Goal: Communication & Community: Answer question/provide support

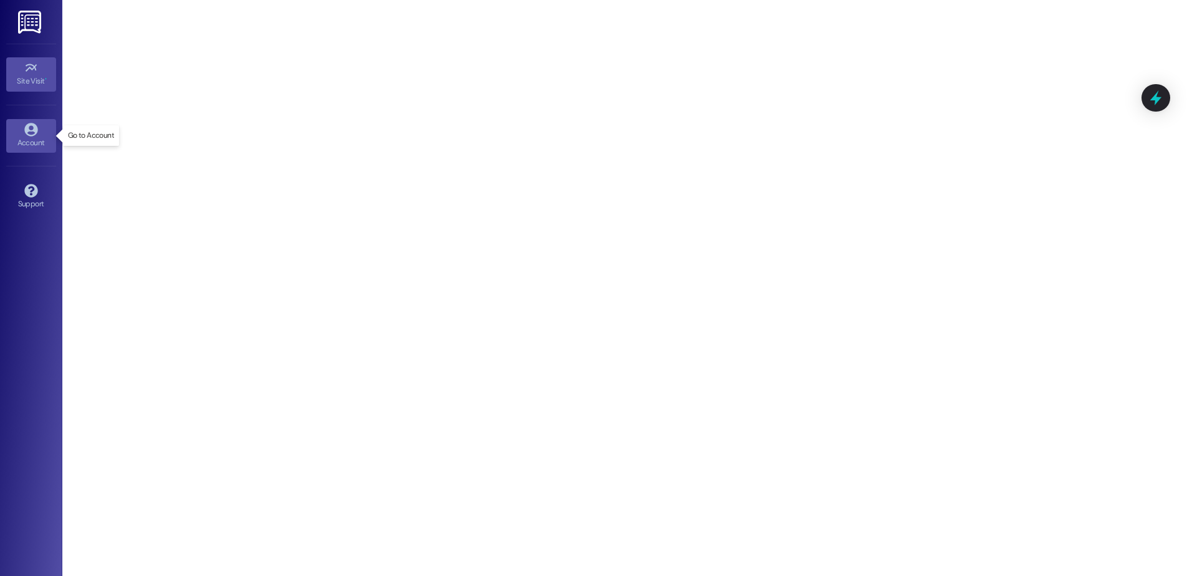
click at [22, 133] on link "Account" at bounding box center [31, 136] width 50 height 34
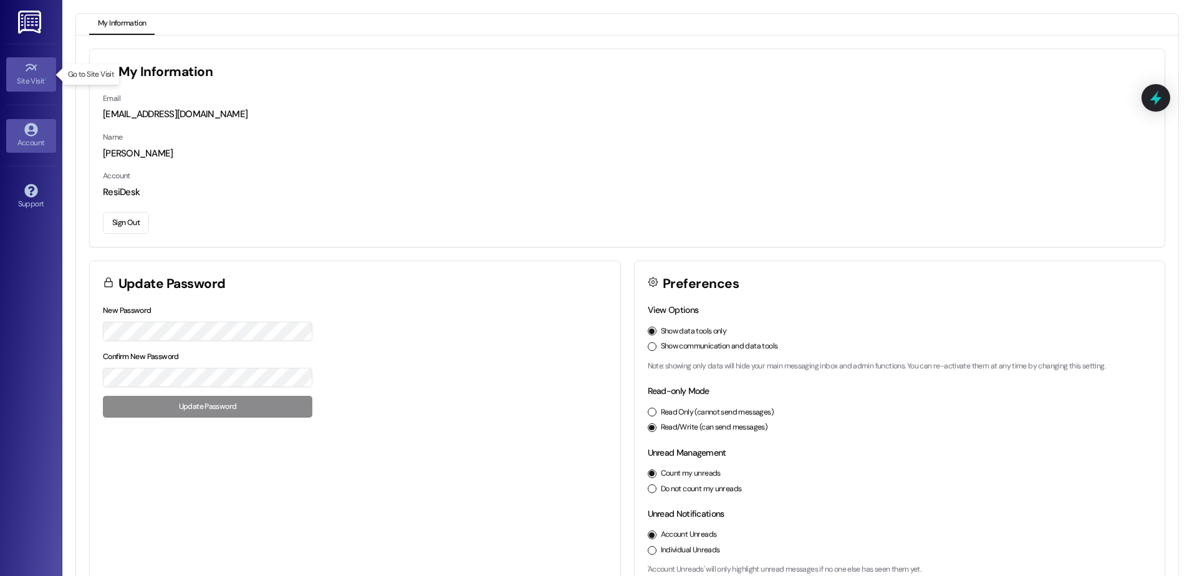
click at [22, 74] on link "Site Visit •" at bounding box center [31, 74] width 50 height 34
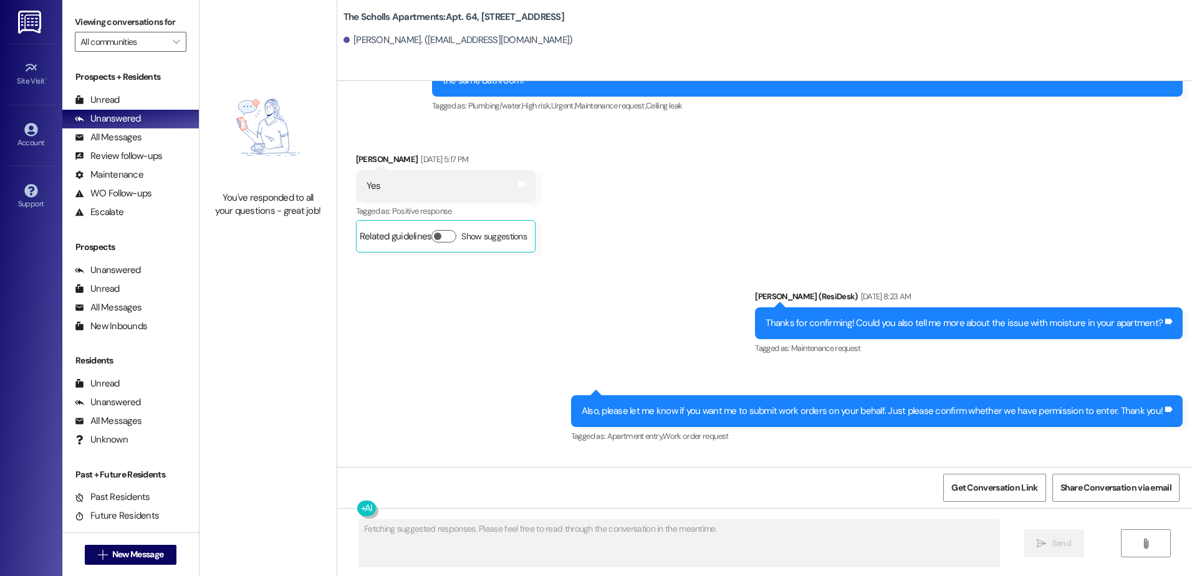
scroll to position [10000, 0]
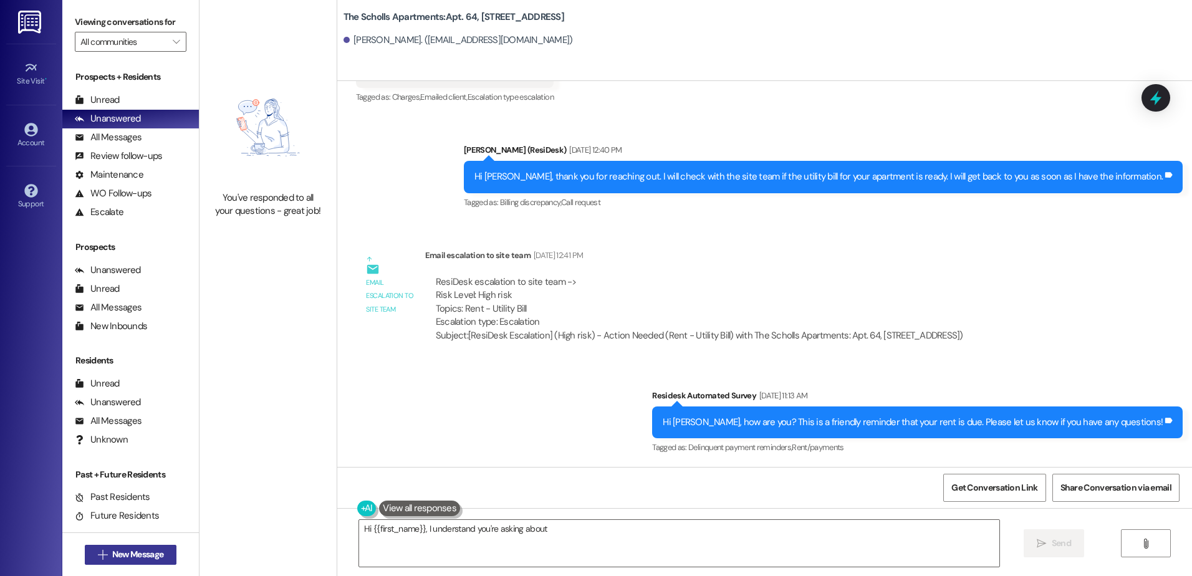
click at [132, 558] on span "New Message" at bounding box center [137, 554] width 51 height 13
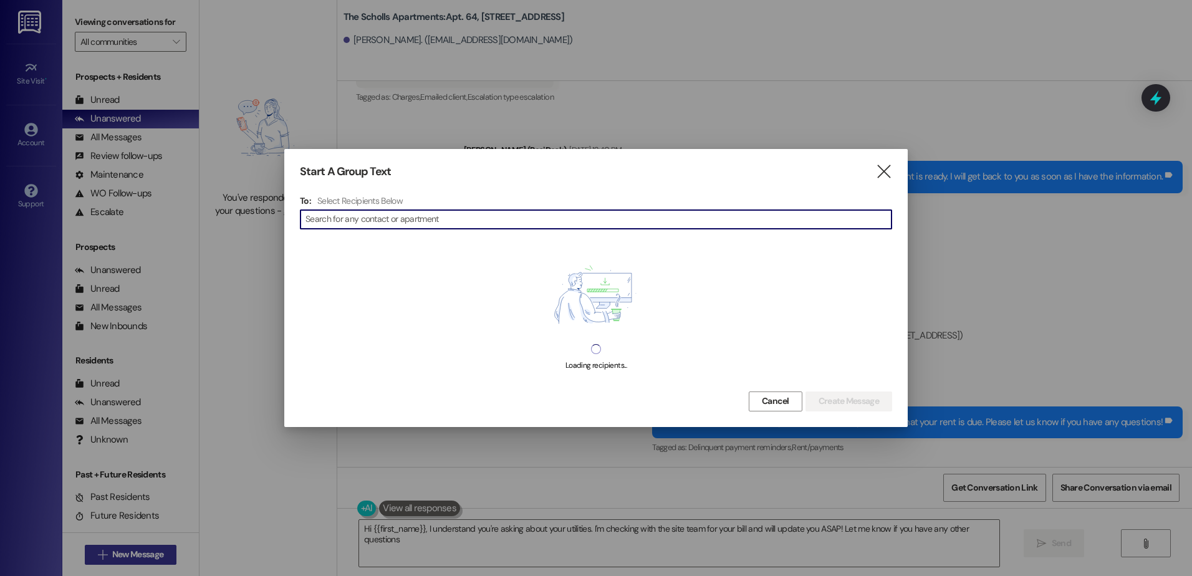
type textarea "Hi {{first_name}}, I understand you're asking about your utilities. I'm checkin…"
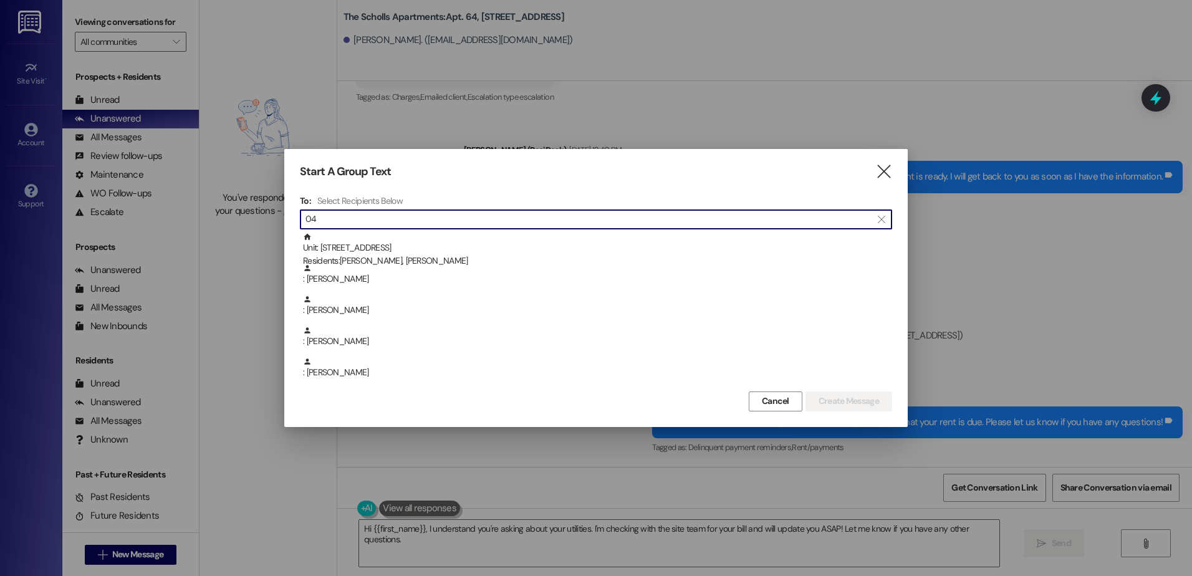
type input "0"
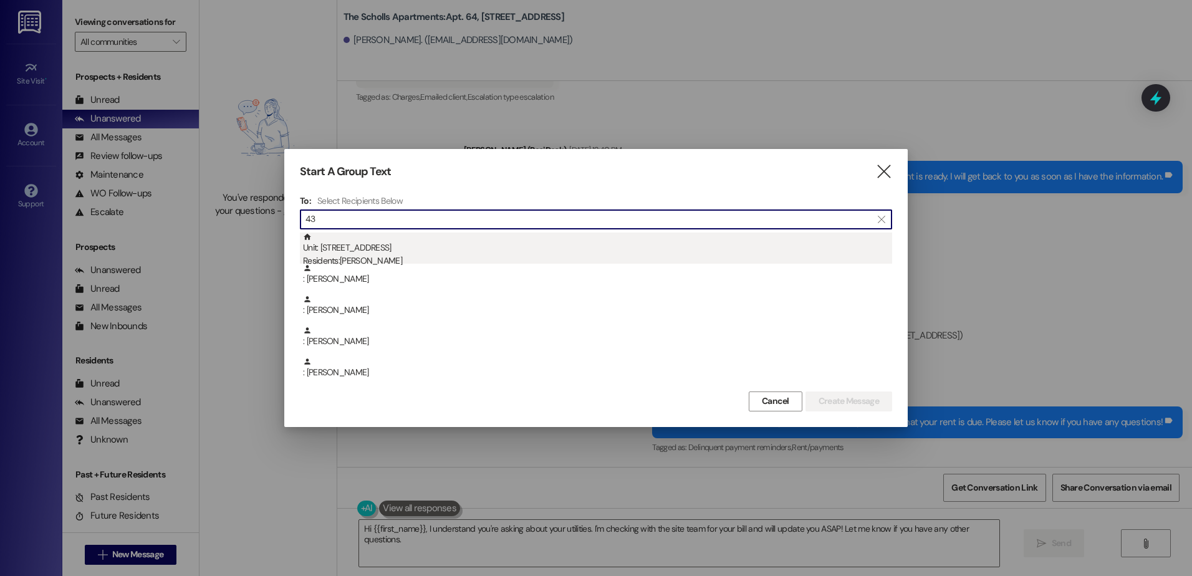
type input "43"
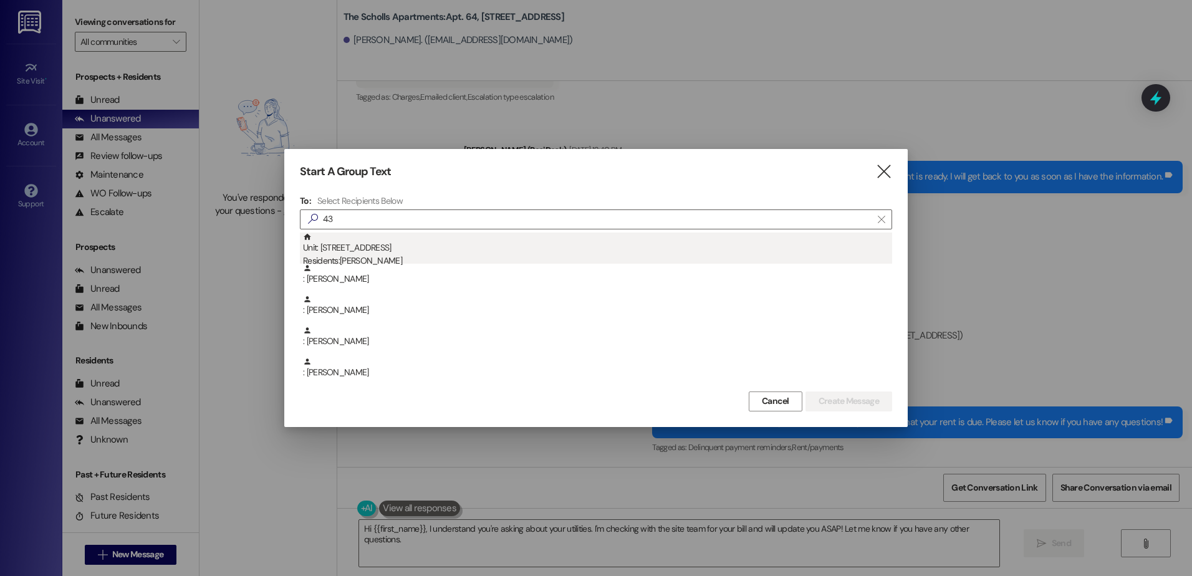
click at [394, 248] on div "Unit: [STREET_ADDRESS] Residents: [PERSON_NAME]" at bounding box center [597, 251] width 589 height 36
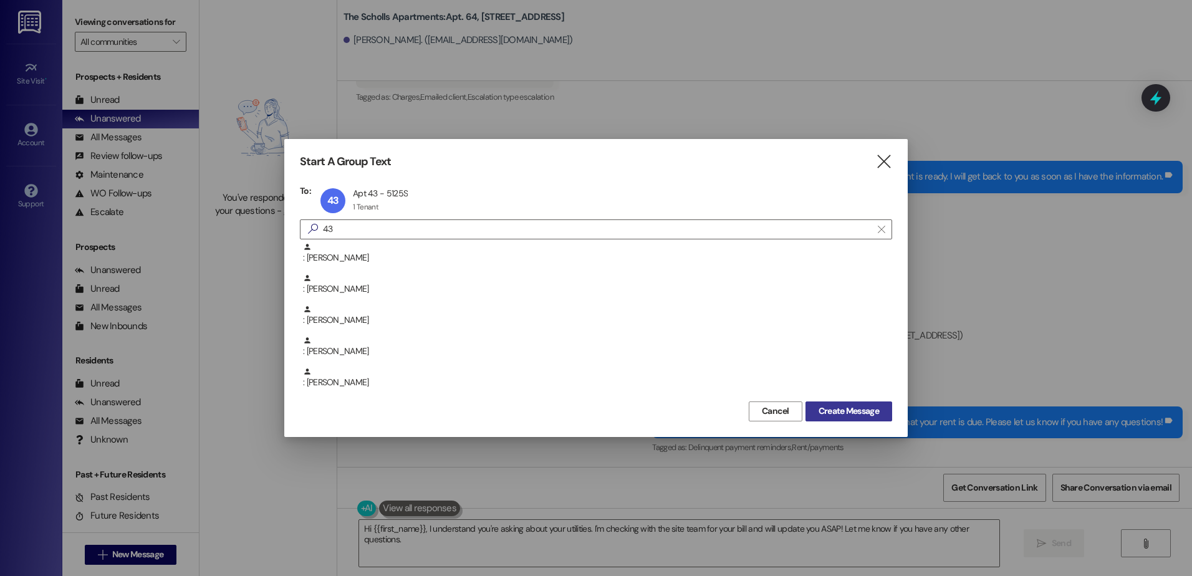
click at [845, 419] on button "Create Message" at bounding box center [849, 412] width 87 height 20
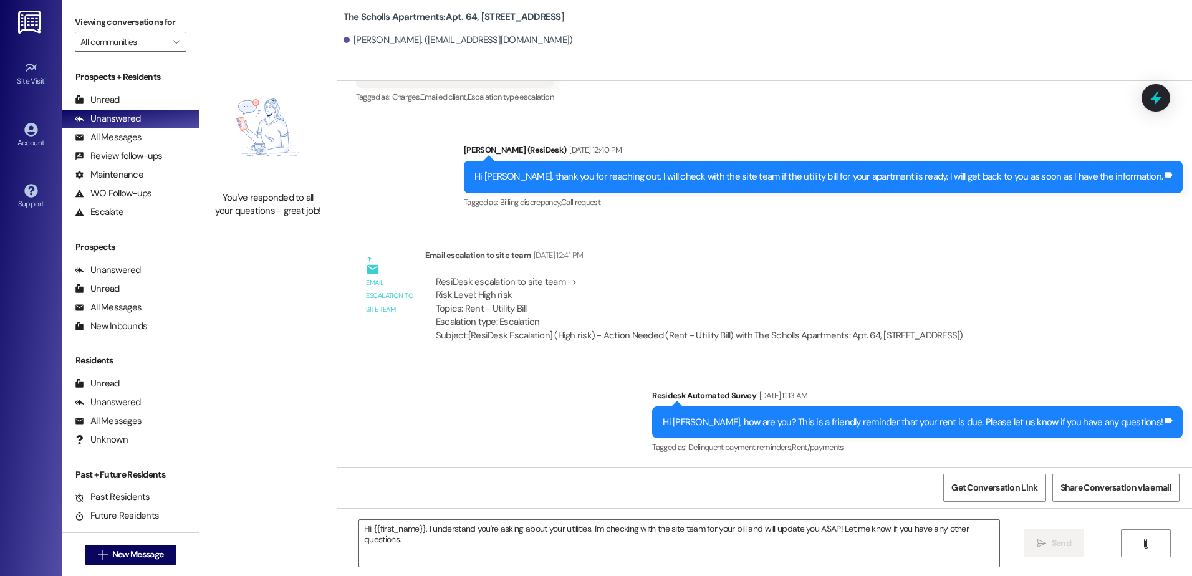
type textarea "Fetching suggested responses. Please feel free to read through the conversation…"
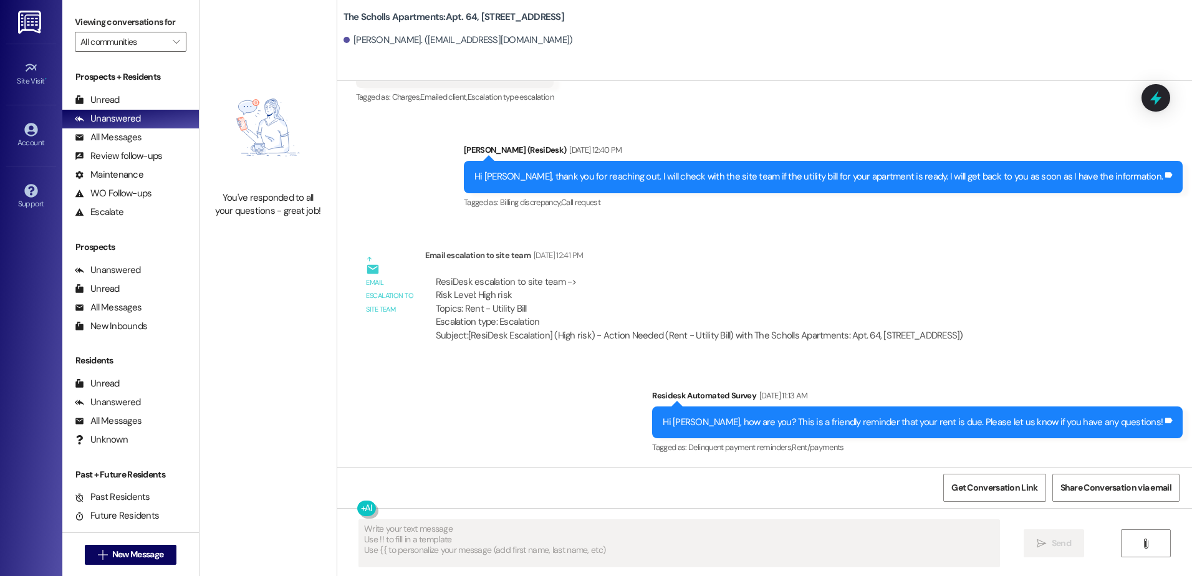
scroll to position [0, 0]
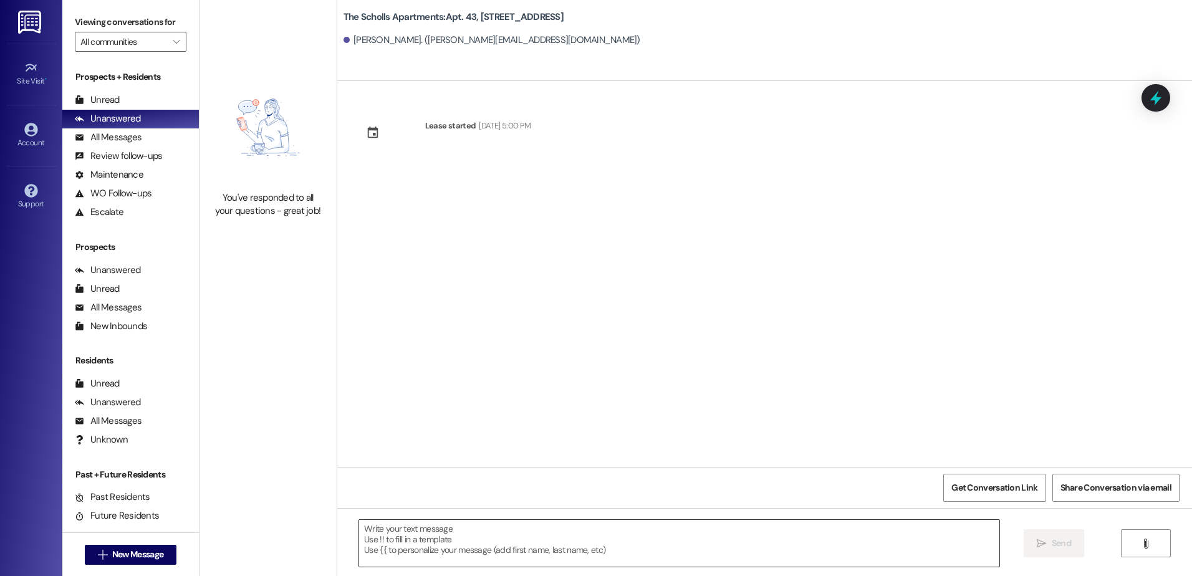
click at [410, 529] on textarea at bounding box center [679, 543] width 640 height 47
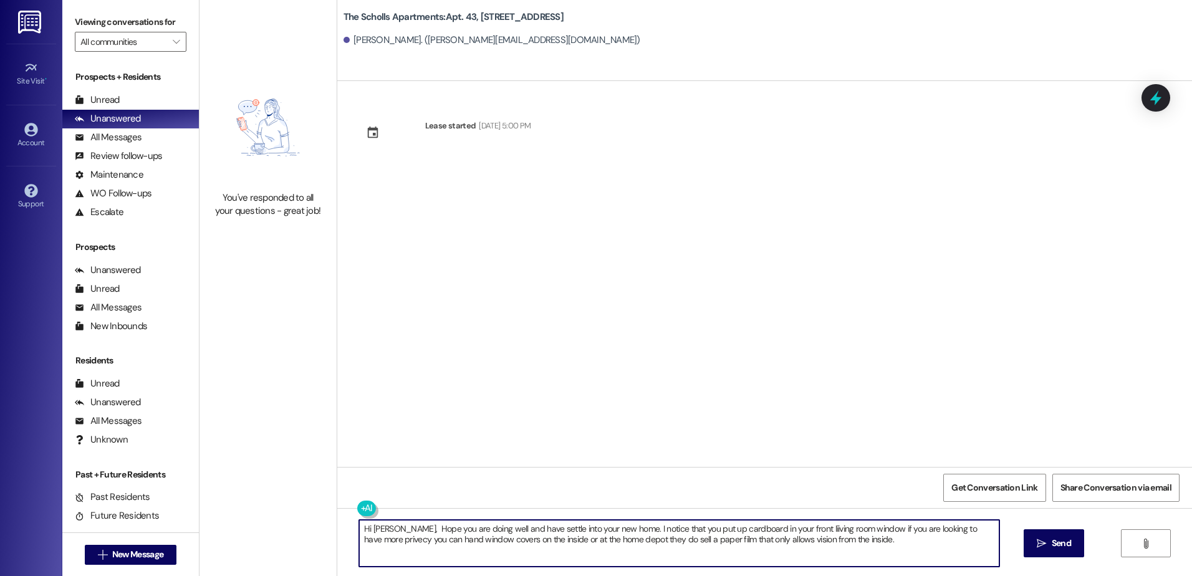
drag, startPoint x: 354, startPoint y: 532, endPoint x: 851, endPoint y: 552, distance: 497.4
click at [851, 552] on textarea "Hi [PERSON_NAME], Hope you are doing well and have settle into your new home. I…" at bounding box center [679, 543] width 640 height 47
drag, startPoint x: 372, startPoint y: 522, endPoint x: 952, endPoint y: 539, distance: 579.6
click at [952, 539] on textarea "Hi [PERSON_NAME], Hope you are doing well and have settle into your new home. I…" at bounding box center [679, 543] width 640 height 47
paste textarea "I hope this message finds you well and that you have successfully settled to yo…"
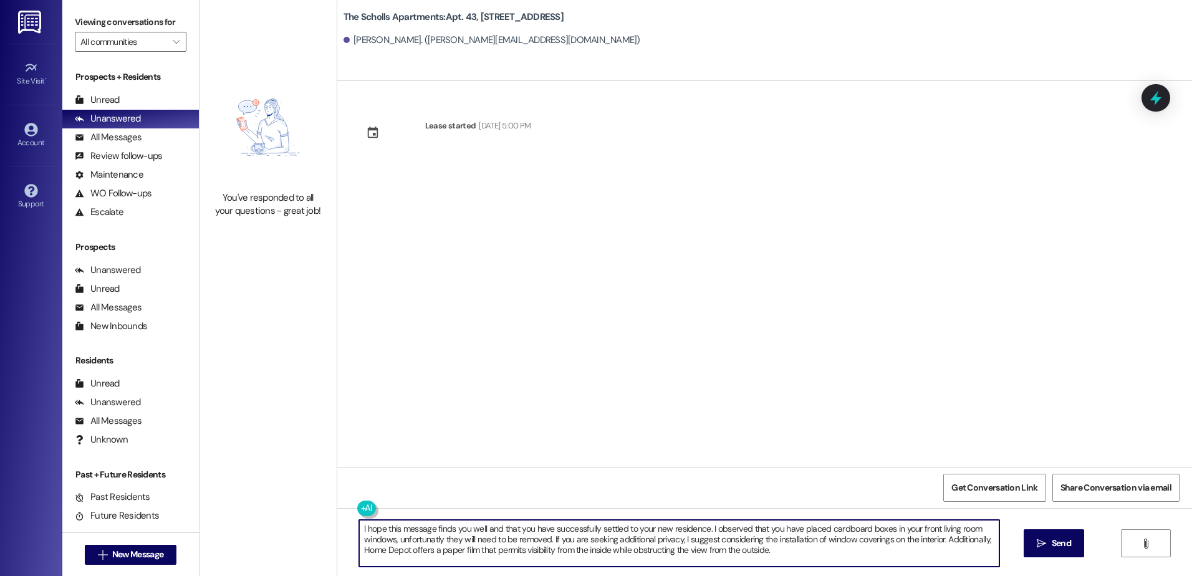
click at [434, 543] on textarea "I hope this message finds you well and that you have successfully settled to yo…" at bounding box center [679, 543] width 640 height 47
click at [788, 554] on textarea "I hope this message finds you well and that you have successfully settled to yo…" at bounding box center [679, 543] width 640 height 47
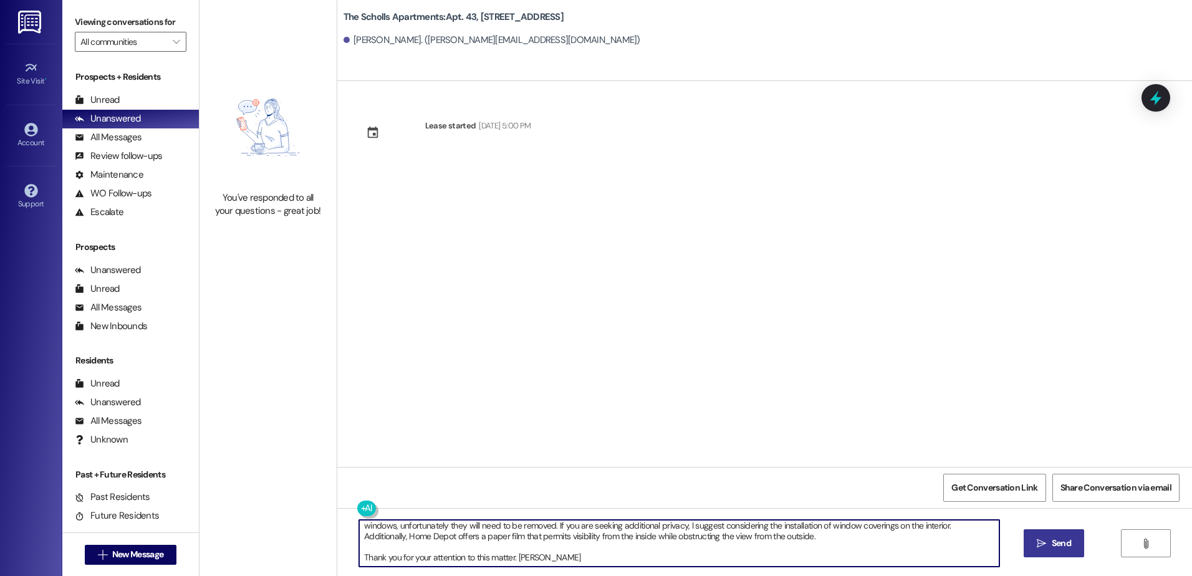
type textarea "I hope this message finds you well and that you have successfully settled to yo…"
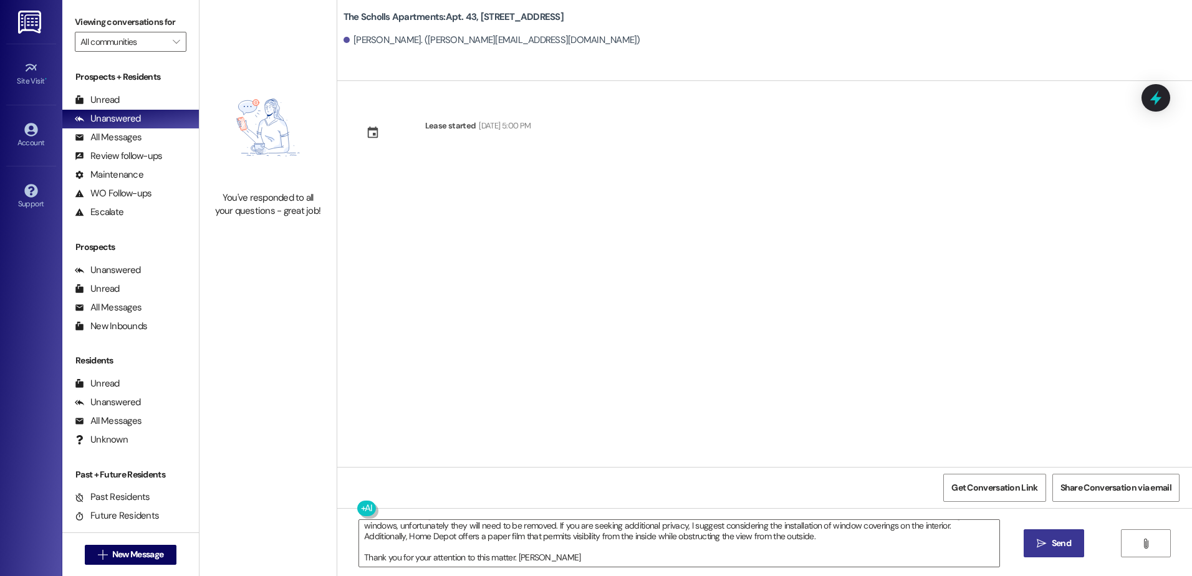
click at [1052, 542] on span "Send" at bounding box center [1061, 543] width 19 height 13
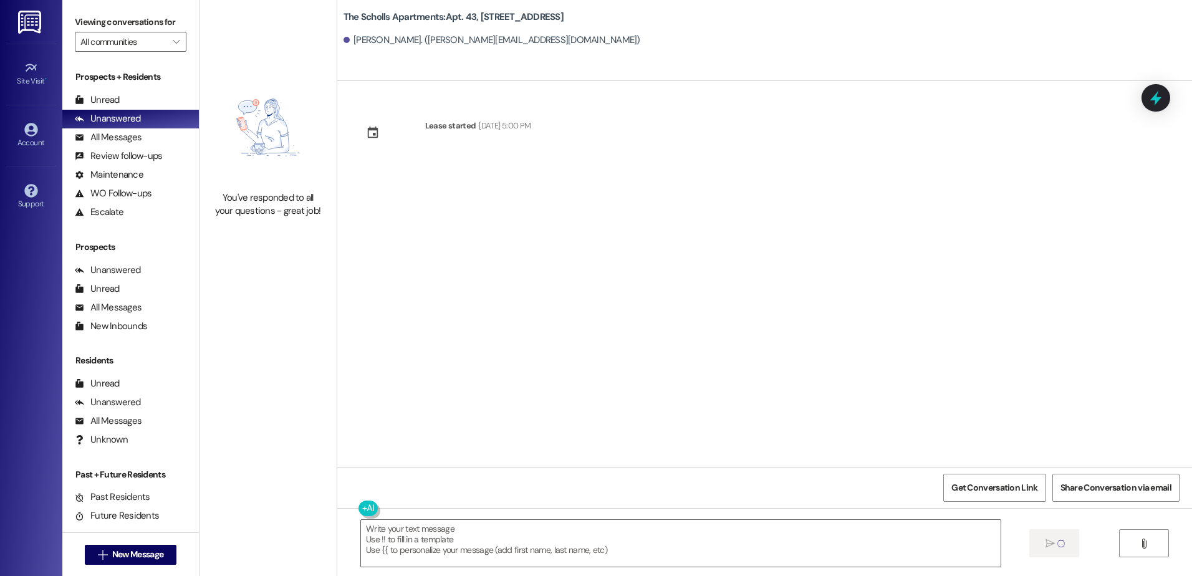
scroll to position [0, 0]
